Goal: Feedback & Contribution: Submit feedback/report problem

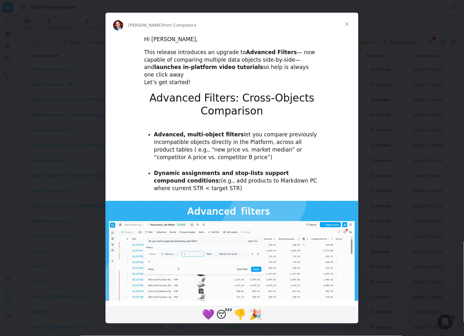
click at [345, 24] on span "Close" at bounding box center [347, 24] width 23 height 23
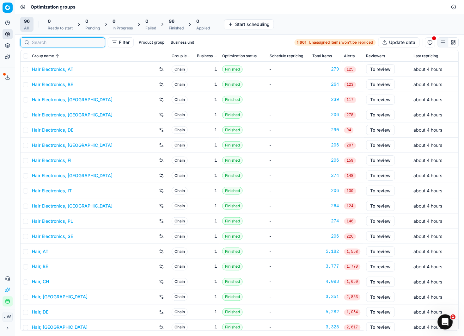
click at [44, 42] on input at bounding box center [66, 42] width 69 height 6
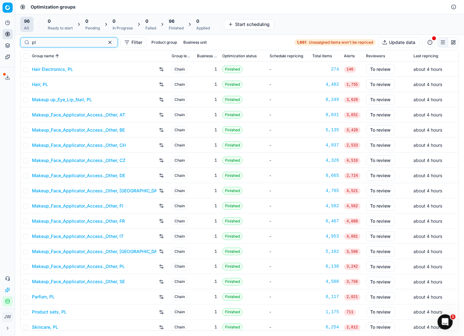
type input "pl"
click at [44, 295] on link "Parfum, PL" at bounding box center [43, 297] width 23 height 6
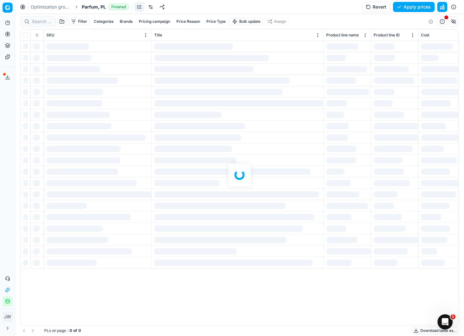
click at [40, 23] on div at bounding box center [239, 175] width 449 height 322
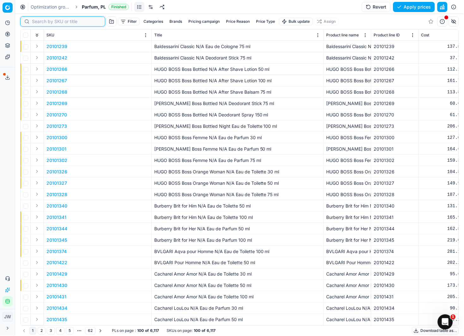
click at [40, 23] on input at bounding box center [66, 21] width 69 height 6
paste input "90000514-0000665"
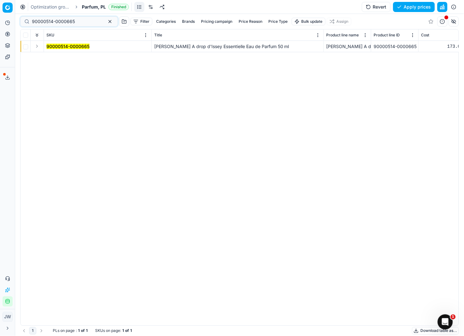
click at [38, 47] on button "Expand" at bounding box center [37, 46] width 8 height 8
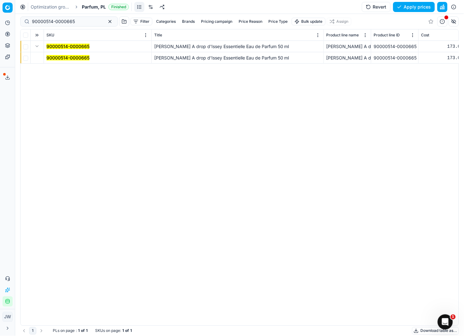
click at [61, 58] on mark "90000514-0000665" at bounding box center [67, 57] width 43 height 5
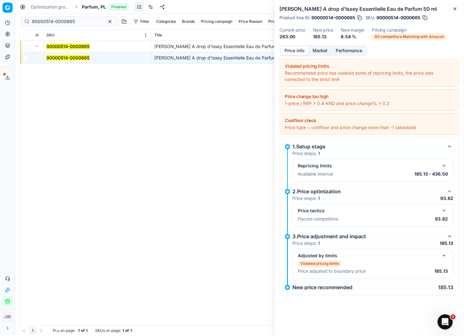
click at [318, 52] on button "Market" at bounding box center [320, 50] width 23 height 9
click at [290, 47] on button "Price info" at bounding box center [295, 50] width 28 height 9
click at [445, 210] on button "button" at bounding box center [445, 211] width 8 height 8
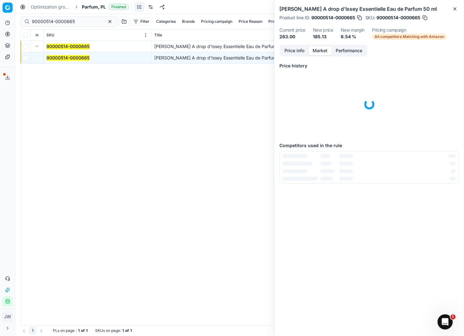
click at [322, 50] on button "Market" at bounding box center [320, 50] width 23 height 9
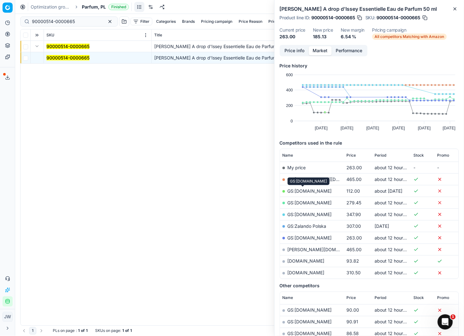
click at [295, 263] on link "[DOMAIN_NAME]" at bounding box center [306, 260] width 37 height 5
drag, startPoint x: 77, startPoint y: 21, endPoint x: 26, endPoint y: 17, distance: 51.0
click at [26, 17] on div "90000514-0000665" at bounding box center [69, 21] width 98 height 10
paste input "80018393-500"
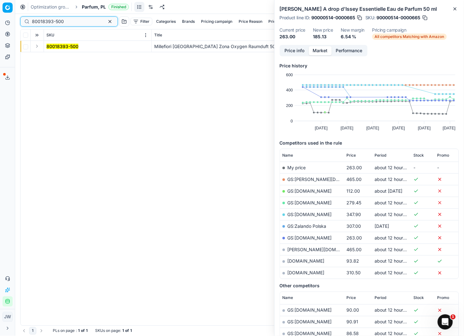
type input "80018393-500"
click at [37, 46] on button "Expand" at bounding box center [37, 46] width 8 height 8
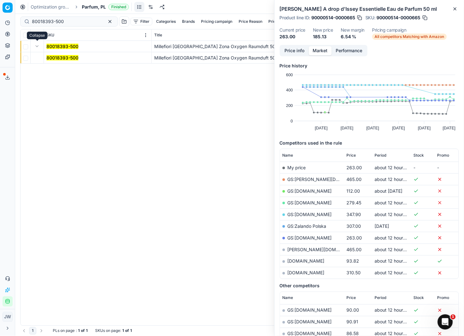
click at [53, 55] on mark "80018393-500" at bounding box center [62, 57] width 32 height 5
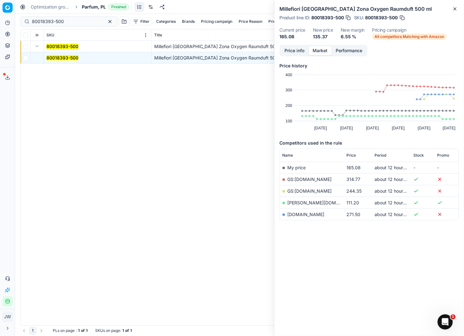
click at [293, 62] on div "Price history Created with Highcharts 12.3.0 [DATE] Sep [DATE] Sep [DATE] [DATE…" at bounding box center [369, 158] width 179 height 199
click at [296, 52] on button "Price info" at bounding box center [295, 50] width 28 height 9
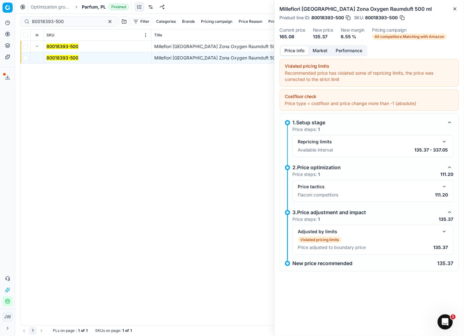
click at [446, 188] on button "button" at bounding box center [445, 187] width 8 height 8
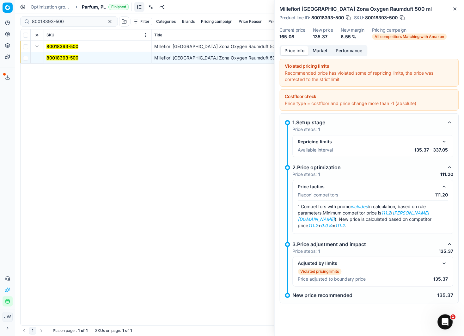
click at [446, 188] on button "button" at bounding box center [445, 187] width 8 height 8
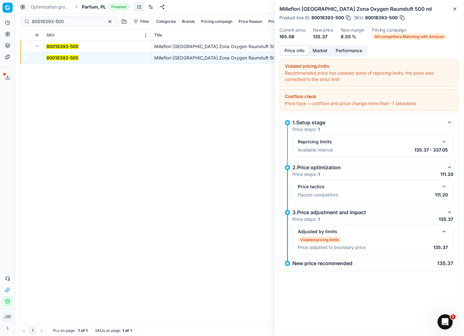
click at [322, 52] on button "Market" at bounding box center [320, 50] width 23 height 9
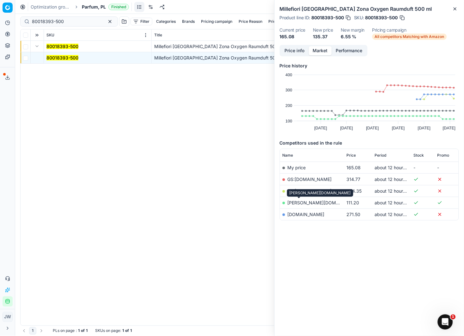
click at [300, 203] on link "[PERSON_NAME][DOMAIN_NAME]" at bounding box center [324, 202] width 73 height 5
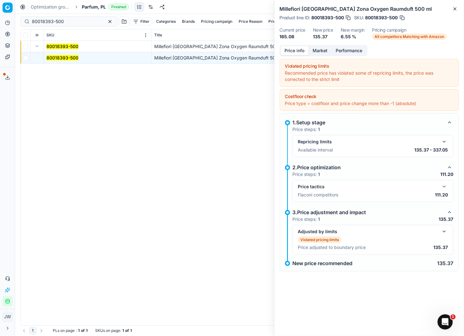
click at [294, 47] on button "Price info" at bounding box center [295, 50] width 28 height 9
click at [443, 233] on button "button" at bounding box center [445, 232] width 8 height 8
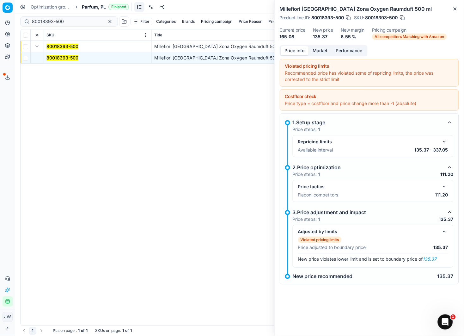
click at [445, 183] on button "button" at bounding box center [445, 187] width 8 height 8
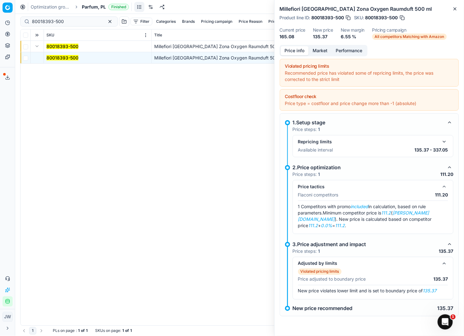
click at [316, 52] on button "Market" at bounding box center [320, 50] width 23 height 9
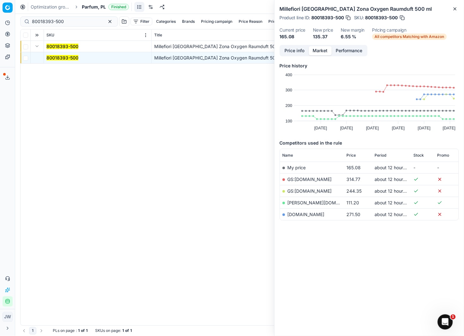
click at [402, 17] on button "button" at bounding box center [402, 18] width 6 height 6
click at [8, 279] on icon at bounding box center [7, 278] width 5 height 5
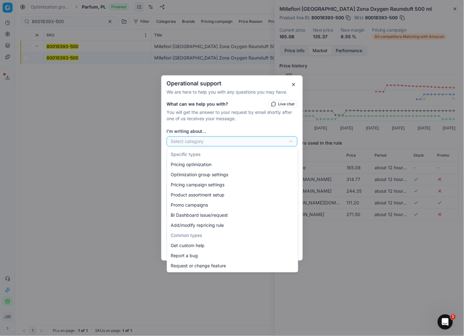
click at [205, 138] on div "Operational support We are here to help you with any questions you may have. Wh…" at bounding box center [232, 168] width 464 height 336
select select "241"
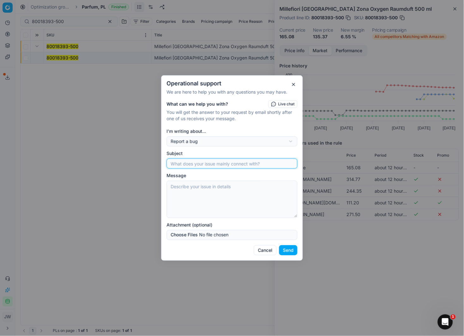
click at [205, 163] on input "Subject" at bounding box center [231, 163] width 125 height 9
paste input "80018393-500"
type input "wrong size match 80018393-500 [DOMAIN_NAME]"
click at [201, 187] on textarea "Message" at bounding box center [232, 199] width 131 height 37
paste textarea "80018393-500"
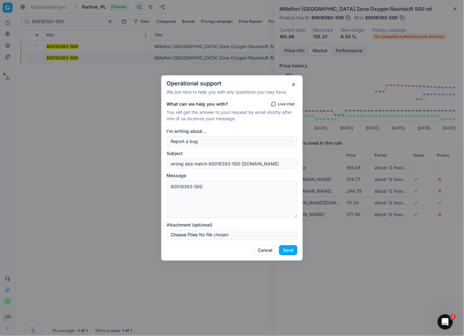
click at [172, 187] on textarea "80018393-500" at bounding box center [232, 199] width 131 height 37
click at [196, 193] on textarea "please correct matching onsite for this skus : 80018393-500" at bounding box center [232, 199] width 131 height 37
type textarea "please correct matching onsite for this skus : 80018393-500 We are matching 100…"
click at [293, 255] on button "Send" at bounding box center [288, 250] width 18 height 10
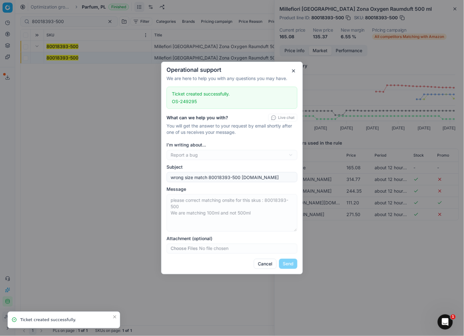
click at [295, 70] on button "button" at bounding box center [294, 71] width 8 height 8
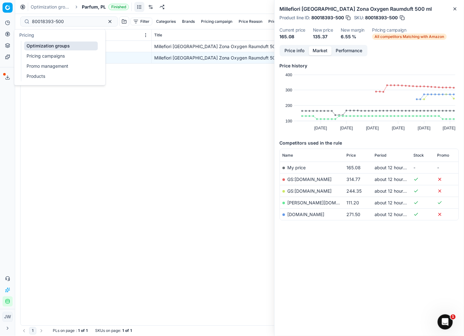
click at [9, 34] on icon at bounding box center [7, 34] width 5 height 5
click at [35, 44] on link "Optimization groups" at bounding box center [61, 45] width 74 height 9
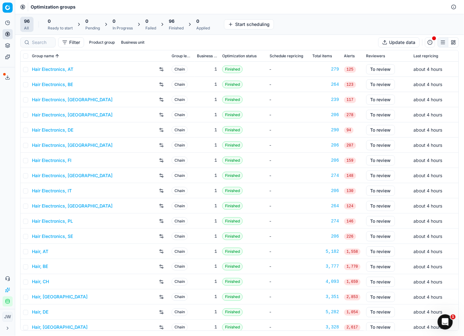
click at [48, 39] on div at bounding box center [37, 42] width 35 height 10
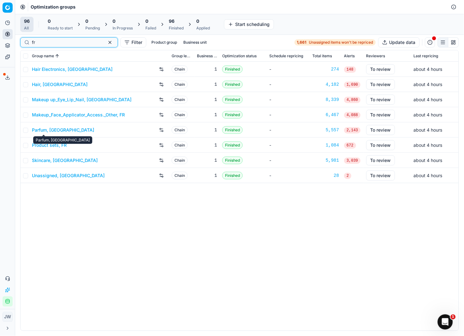
type input "fr"
click at [43, 129] on link "Parfum, [GEOGRAPHIC_DATA]" at bounding box center [63, 130] width 62 height 6
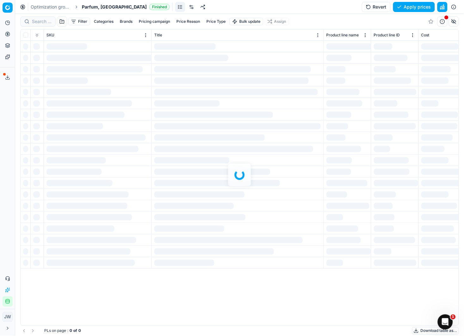
click at [40, 22] on div at bounding box center [239, 175] width 449 height 322
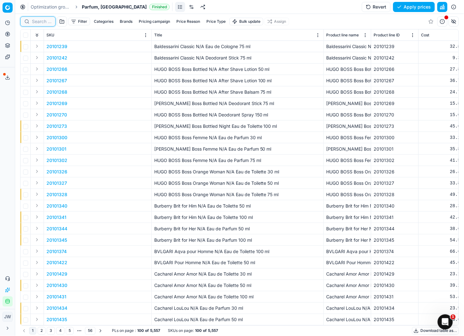
click at [40, 22] on input at bounding box center [42, 21] width 20 height 6
paste input "20160220"
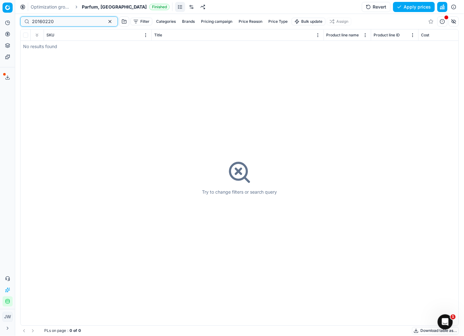
type input "20160220"
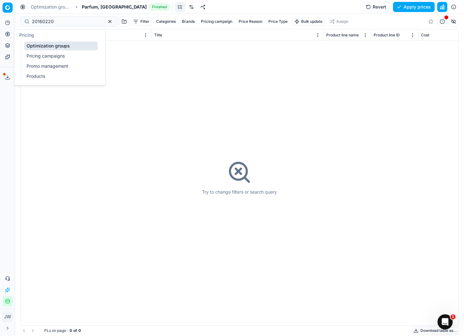
click at [8, 35] on icon at bounding box center [7, 34] width 5 height 5
click at [38, 49] on link "Optimization groups" at bounding box center [61, 45] width 74 height 9
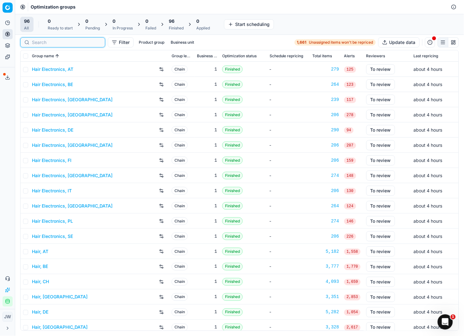
click at [43, 40] on input at bounding box center [66, 42] width 69 height 6
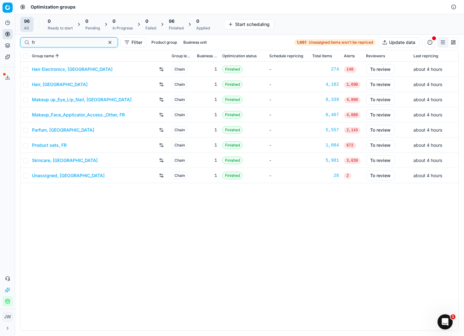
type input "fr"
click at [42, 144] on link "Product sets, FR" at bounding box center [49, 145] width 35 height 6
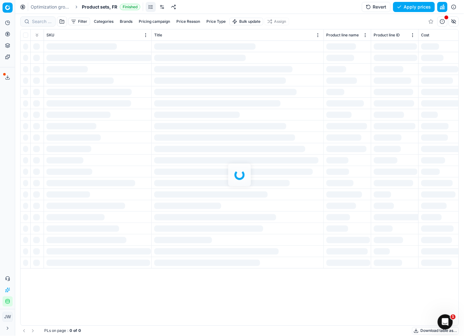
click at [39, 20] on div at bounding box center [239, 175] width 449 height 322
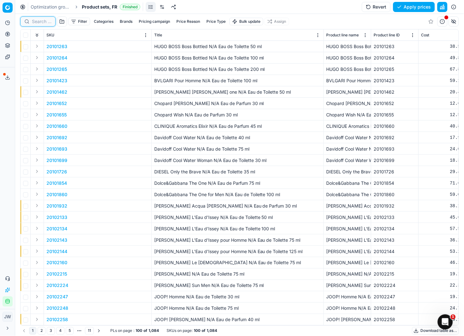
click at [40, 22] on input at bounding box center [42, 21] width 20 height 6
paste input "20160220"
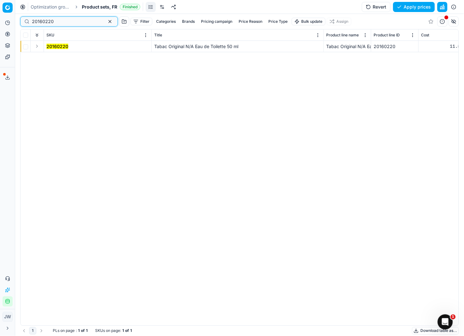
type input "20160220"
click at [33, 47] on button "Expand" at bounding box center [37, 46] width 8 height 8
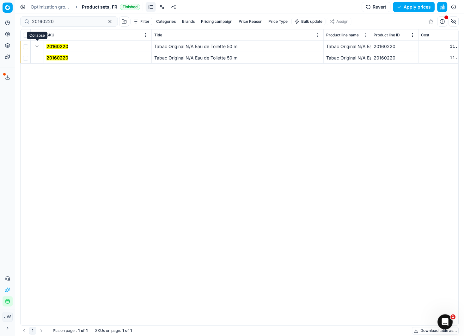
click at [91, 72] on div "20160220 Tabac Original N/A Eau de Toilette 50 [PERSON_NAME] Original N/A Eau d…" at bounding box center [240, 183] width 438 height 285
click at [65, 54] on td "20160220" at bounding box center [98, 57] width 108 height 11
click at [61, 58] on mark "20160220" at bounding box center [57, 57] width 22 height 5
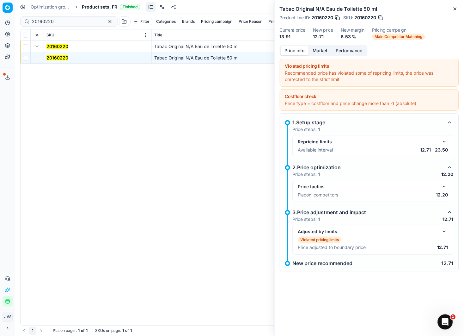
click at [447, 187] on button "button" at bounding box center [445, 187] width 8 height 8
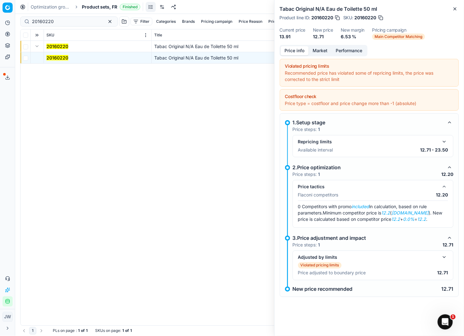
click at [447, 187] on button "button" at bounding box center [445, 187] width 8 height 8
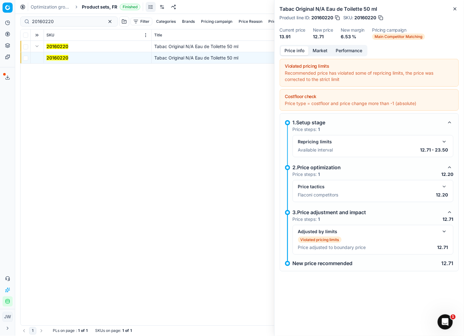
click at [319, 50] on button "Market" at bounding box center [320, 50] width 23 height 9
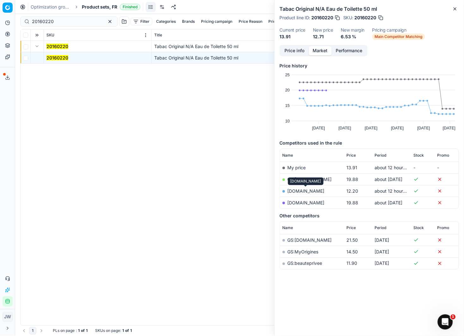
click at [296, 191] on link "[DOMAIN_NAME]" at bounding box center [306, 190] width 37 height 5
click at [11, 36] on button "Pricing" at bounding box center [8, 34] width 10 height 10
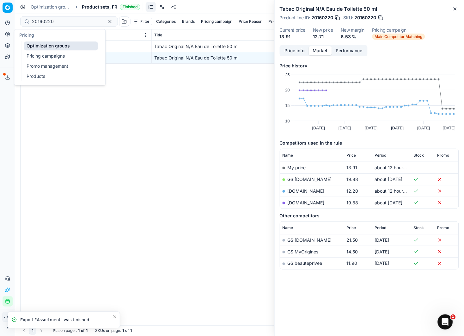
click at [30, 46] on link "Optimization groups" at bounding box center [61, 45] width 74 height 9
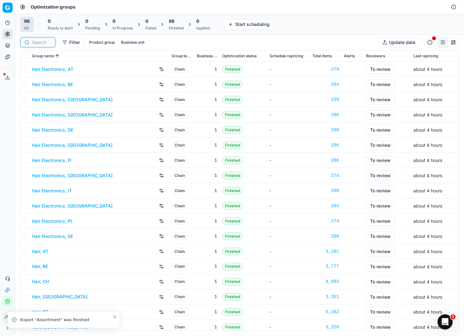
click at [49, 42] on input at bounding box center [42, 42] width 20 height 6
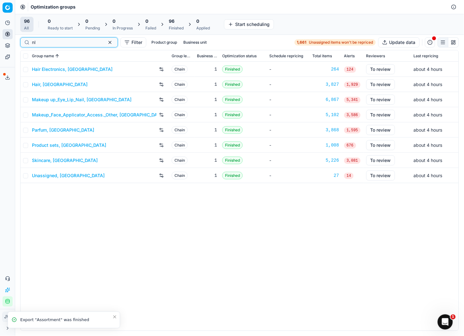
type input "nl"
click at [48, 127] on link "Parfum, [GEOGRAPHIC_DATA]" at bounding box center [63, 130] width 62 height 6
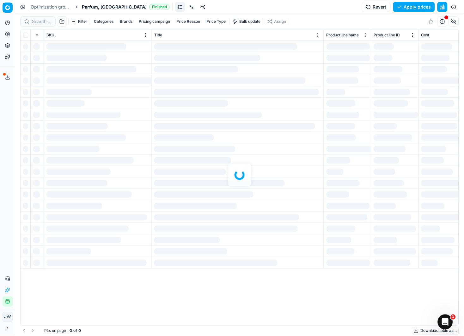
click at [34, 22] on div at bounding box center [239, 175] width 449 height 322
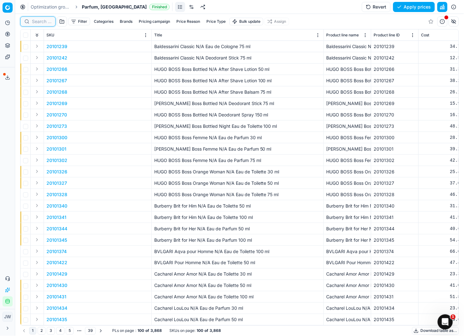
click at [38, 22] on input at bounding box center [42, 21] width 20 height 6
paste input "20103692"
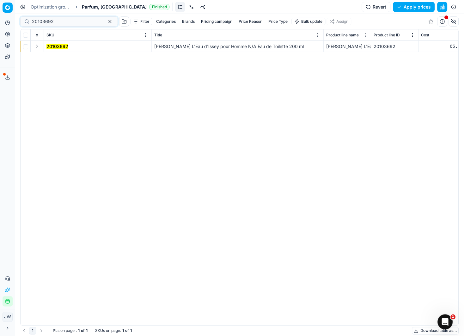
click at [37, 46] on button "Expand" at bounding box center [37, 46] width 8 height 8
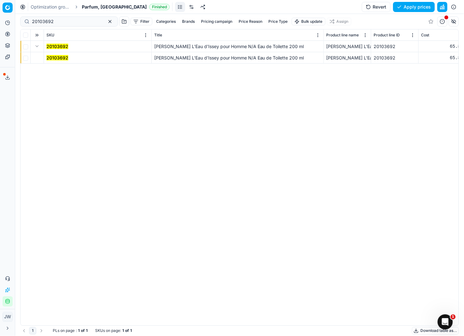
click at [54, 59] on mark "20103692" at bounding box center [57, 57] width 22 height 5
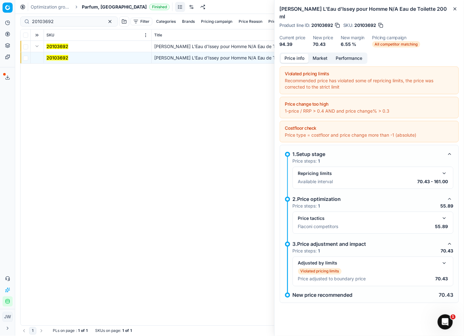
click at [445, 259] on button "button" at bounding box center [445, 263] width 8 height 8
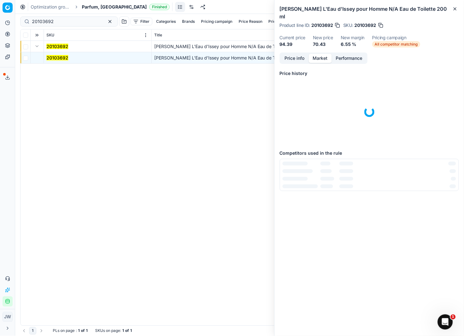
click at [319, 54] on button "Market" at bounding box center [320, 58] width 23 height 9
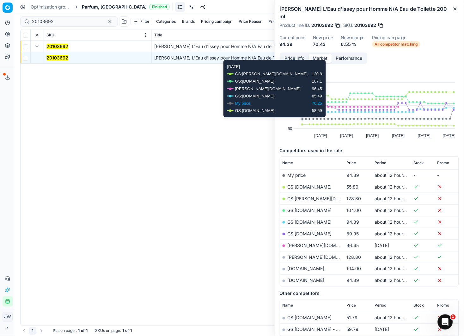
click at [299, 54] on button "Price info" at bounding box center [295, 58] width 28 height 9
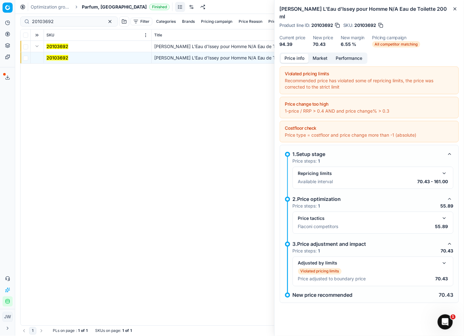
click at [445, 214] on button "button" at bounding box center [445, 218] width 8 height 8
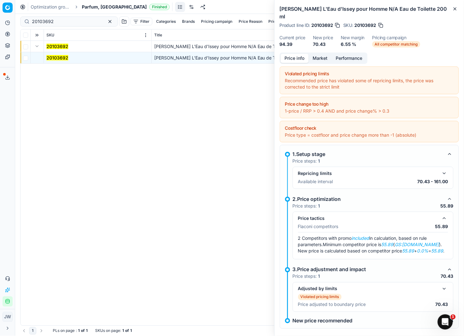
click at [445, 214] on button "button" at bounding box center [445, 218] width 8 height 8
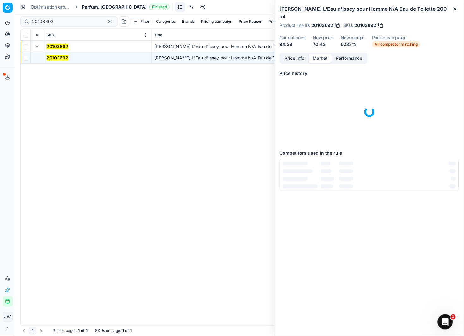
click at [318, 54] on button "Market" at bounding box center [320, 58] width 23 height 9
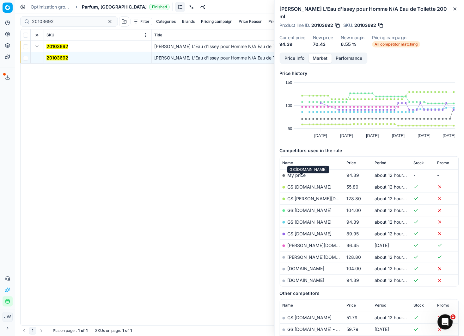
click at [306, 184] on link "GS:[DOMAIN_NAME]" at bounding box center [310, 186] width 44 height 5
drag, startPoint x: 78, startPoint y: 21, endPoint x: 13, endPoint y: 14, distance: 64.9
click at [13, 14] on div "Pricing platform Analytics Pricing Product portfolio Templates Export service 6…" at bounding box center [232, 168] width 464 height 336
paste input "80001511-100"
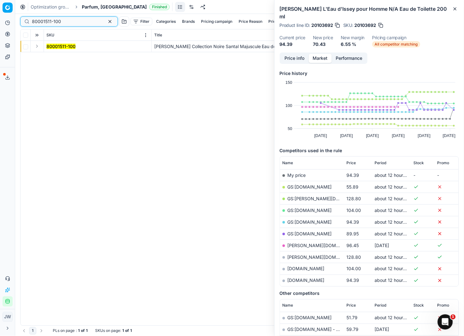
type input "80001511-100"
click at [39, 46] on button "Expand" at bounding box center [37, 46] width 8 height 8
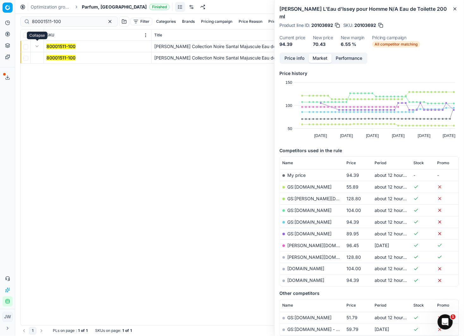
click at [54, 55] on mark "80001511-100" at bounding box center [60, 57] width 29 height 5
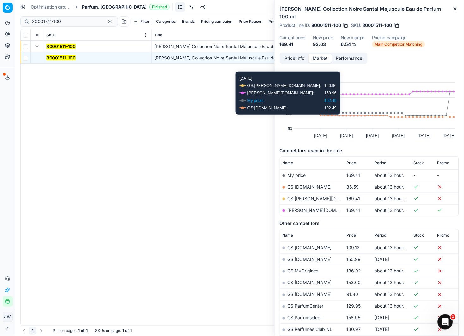
click at [296, 54] on button "Price info" at bounding box center [295, 58] width 28 height 9
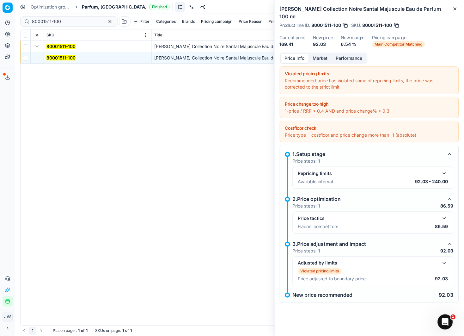
click at [442, 214] on button "button" at bounding box center [445, 218] width 8 height 8
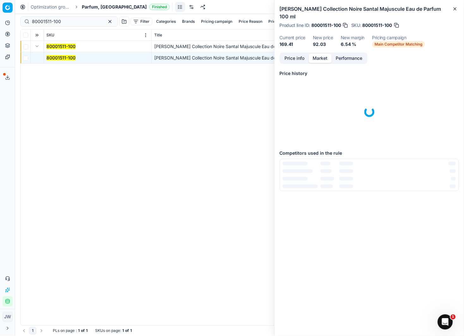
click at [330, 54] on button "Market" at bounding box center [320, 58] width 23 height 9
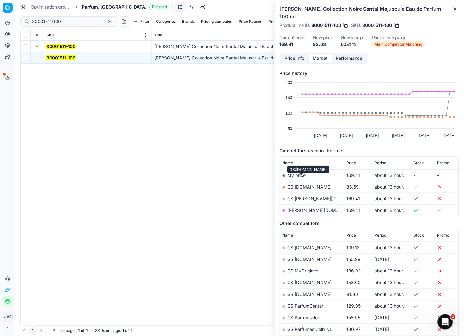
click at [301, 184] on link "GS:[DOMAIN_NAME]" at bounding box center [310, 186] width 44 height 5
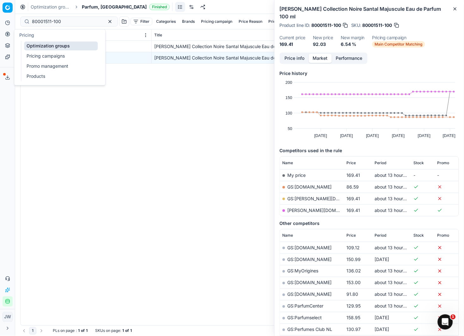
click at [33, 48] on link "Optimization groups" at bounding box center [61, 45] width 74 height 9
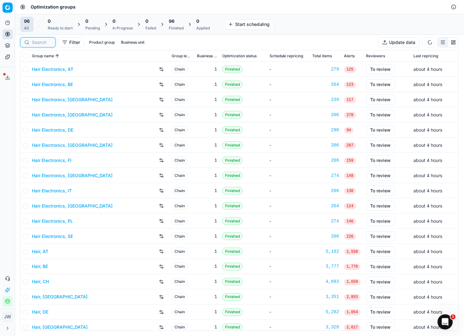
click at [41, 40] on input at bounding box center [42, 42] width 20 height 6
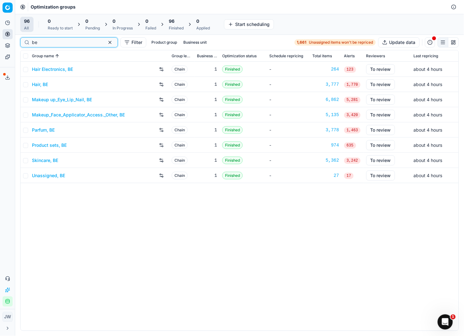
type input "be"
click at [48, 132] on link "Parfum, BE" at bounding box center [43, 130] width 23 height 6
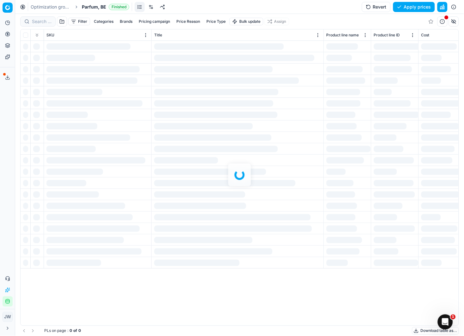
click at [46, 23] on div at bounding box center [239, 175] width 449 height 322
click at [40, 21] on div at bounding box center [239, 175] width 449 height 322
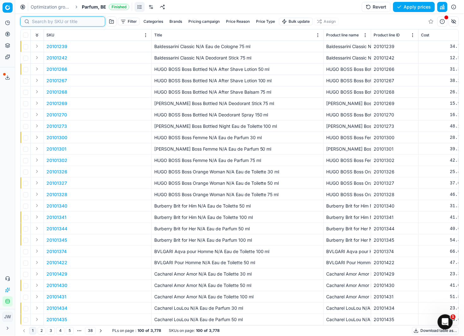
click at [40, 21] on input at bounding box center [66, 21] width 69 height 6
paste input "90002590-0003652"
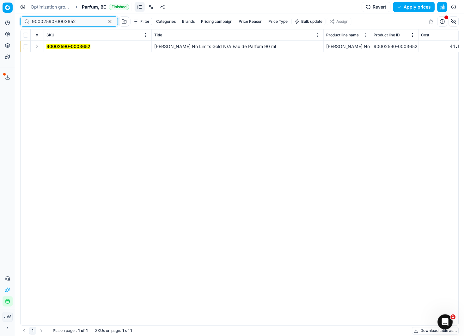
type input "90002590-0003652"
click at [38, 47] on button "Expand" at bounding box center [37, 46] width 8 height 8
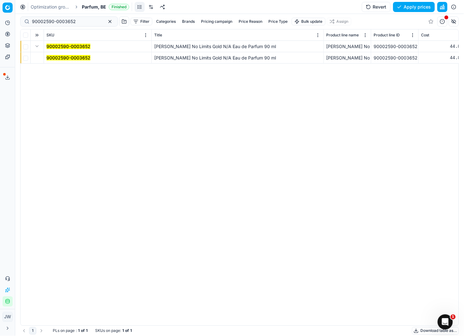
click at [58, 58] on mark "90002590-0003652" at bounding box center [68, 57] width 44 height 5
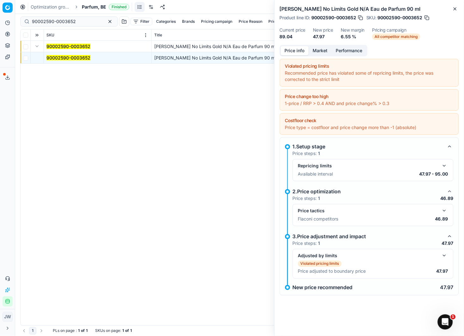
click at [444, 211] on button "button" at bounding box center [445, 211] width 8 height 8
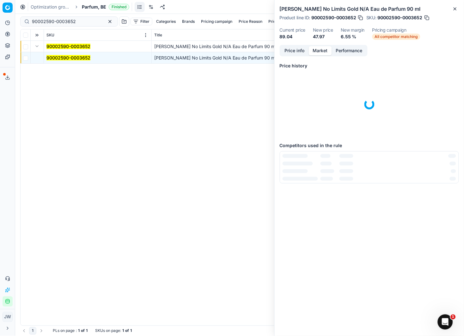
click at [324, 46] on button "Market" at bounding box center [320, 50] width 23 height 9
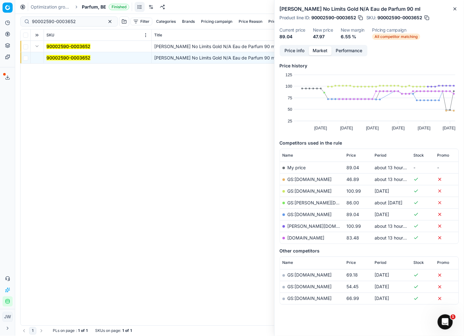
click at [298, 178] on link "GS:[DOMAIN_NAME]" at bounding box center [310, 178] width 44 height 5
